Goal: Register for event/course

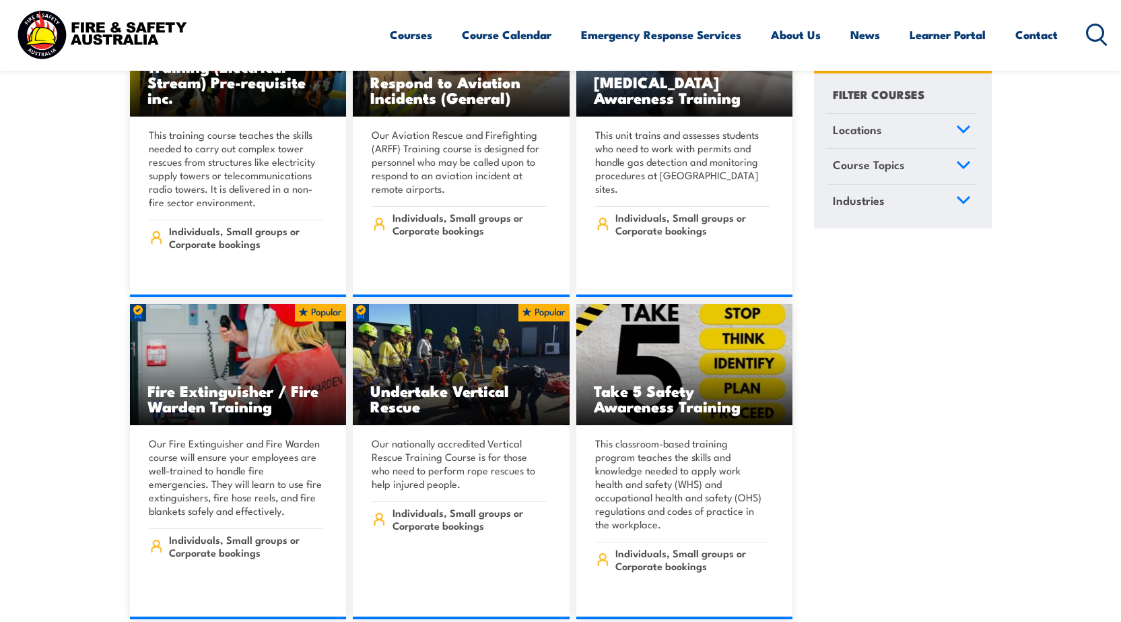
scroll to position [3973, 0]
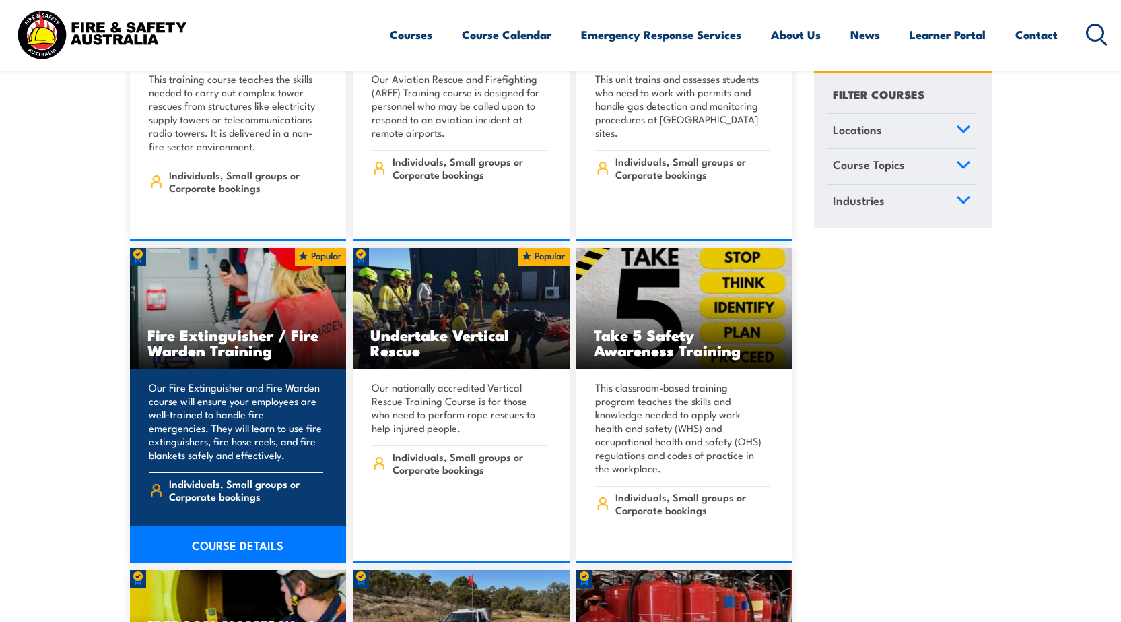
click at [244, 525] on link "COURSE DETAILS" at bounding box center [238, 544] width 217 height 38
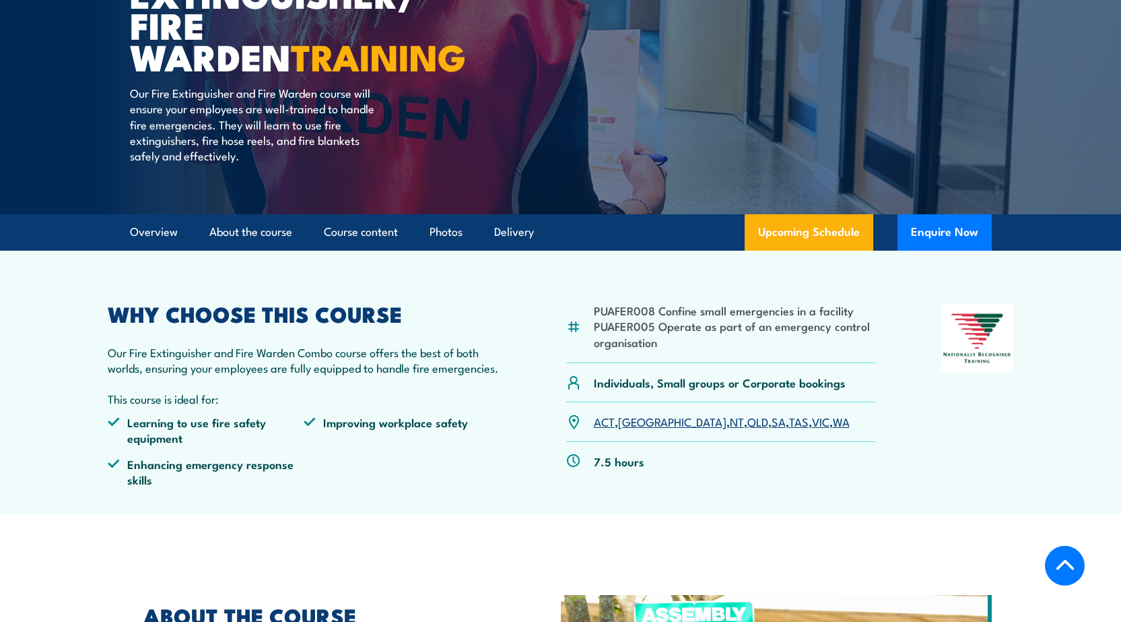
scroll to position [269, 0]
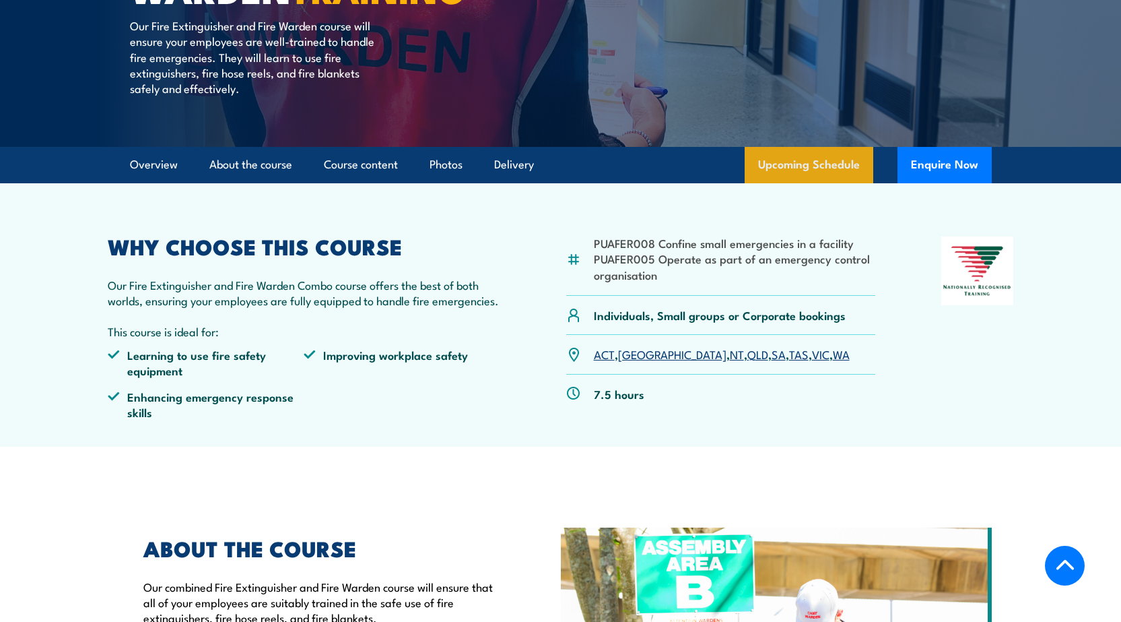
click at [837, 169] on link "Upcoming Schedule" at bounding box center [809, 165] width 129 height 36
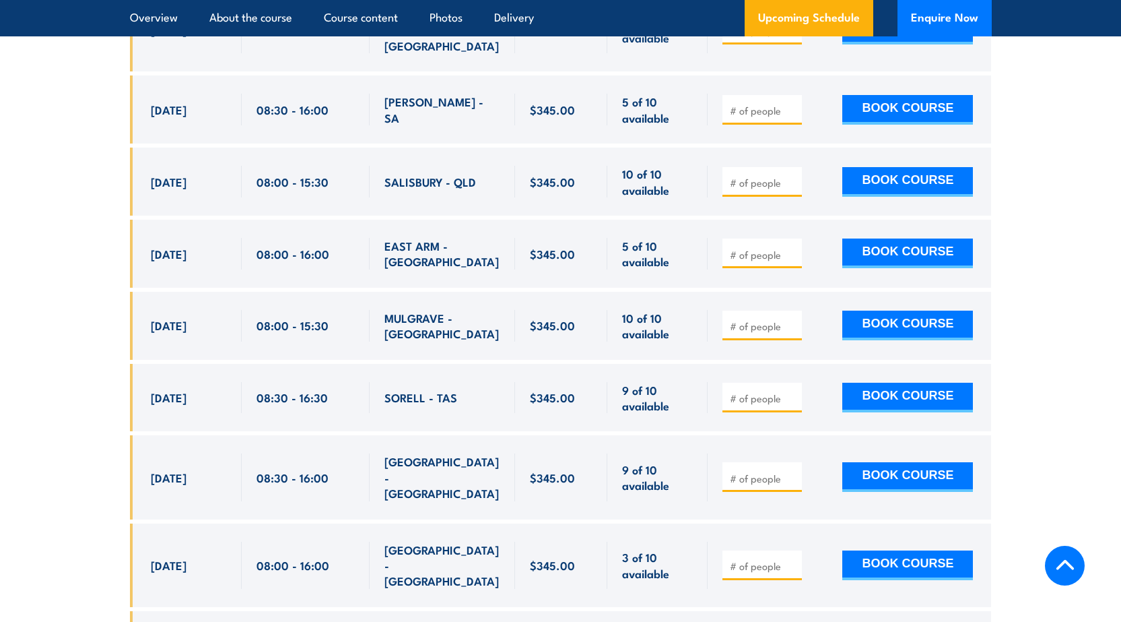
scroll to position [3020, 0]
